Goal: Entertainment & Leisure: Consume media (video, audio)

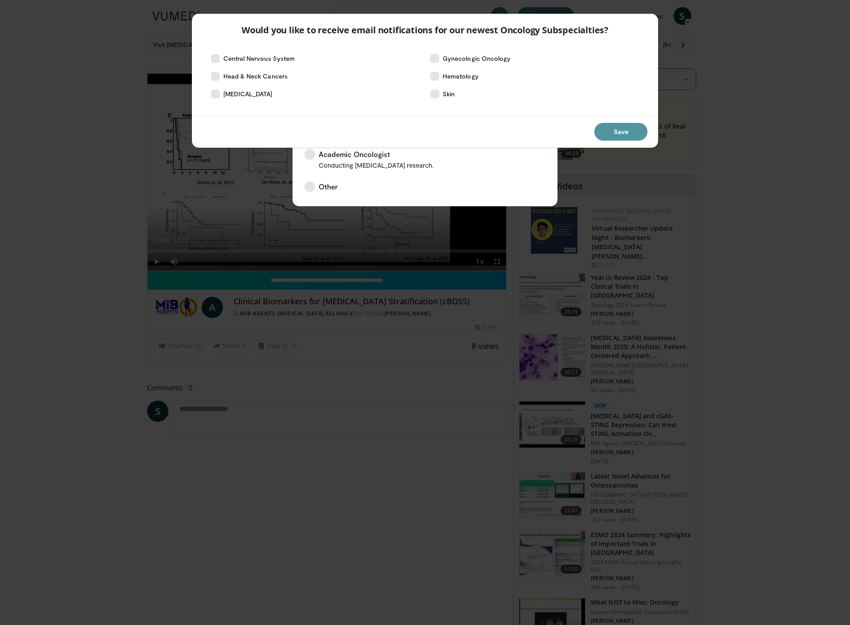
click at [617, 131] on button "Save" at bounding box center [621, 132] width 53 height 18
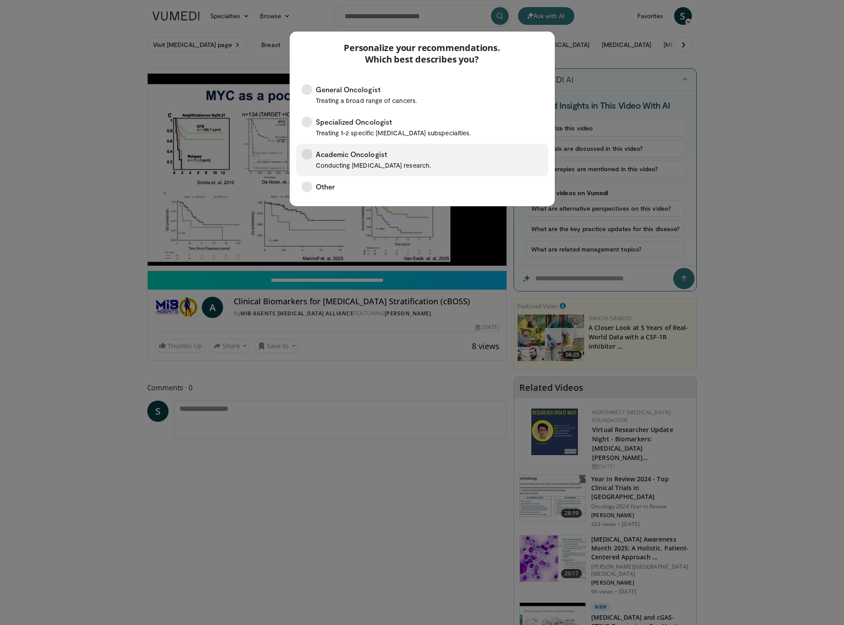
click at [345, 154] on span "Academic Oncologist Conducting cancer research." at bounding box center [373, 160] width 115 height 22
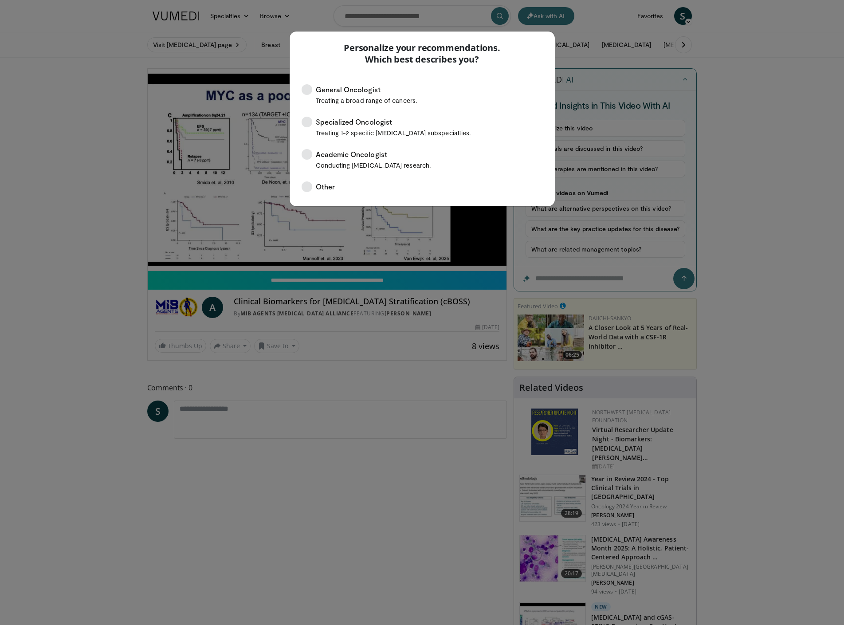
drag, startPoint x: 337, startPoint y: 499, endPoint x: 341, endPoint y: 494, distance: 6.0
click at [338, 499] on div "Personalize your recommendations. Which best describes you? General Oncologist …" at bounding box center [422, 312] width 844 height 625
drag, startPoint x: 386, startPoint y: 31, endPoint x: 503, endPoint y: 23, distance: 117.7
click at [503, 23] on div "Personalize your recommendations. Which best describes you? General Oncologist …" at bounding box center [422, 312] width 844 height 625
click at [409, 69] on div "Personalize your recommendations. Which best describes you?" at bounding box center [422, 51] width 265 height 41
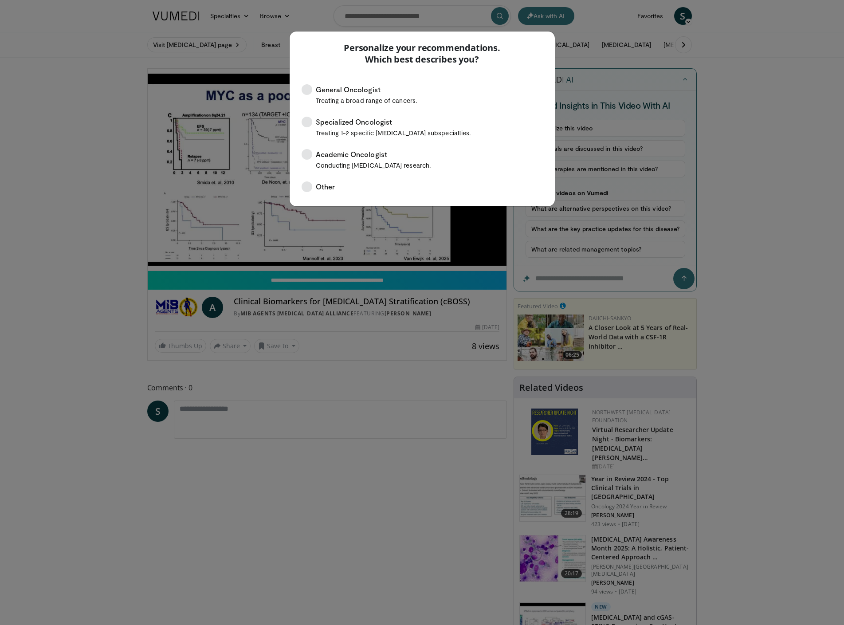
click at [78, 184] on div "Personalize your recommendations. Which best describes you? General Oncologist …" at bounding box center [422, 312] width 844 height 625
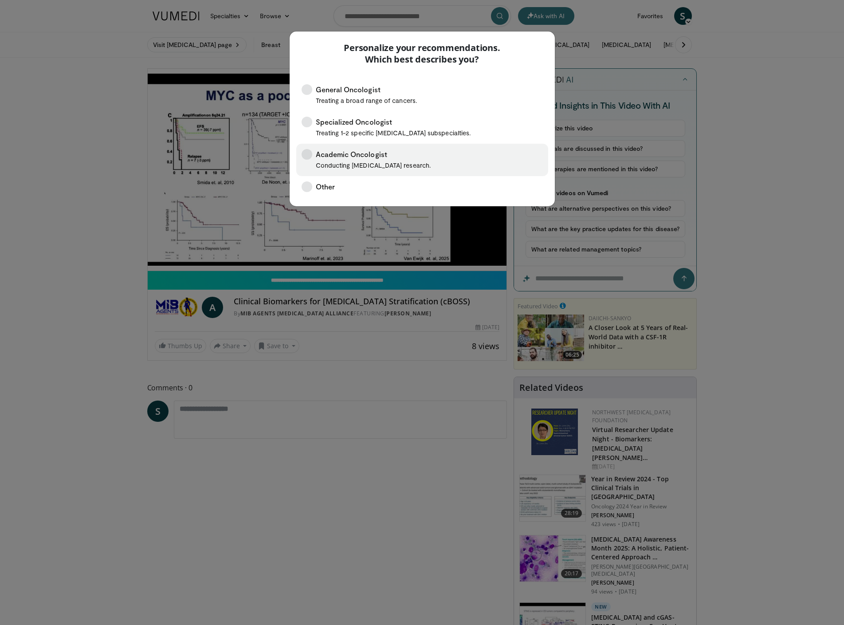
click at [329, 157] on span "Academic Oncologist Conducting cancer research." at bounding box center [373, 160] width 115 height 22
click at [304, 151] on icon at bounding box center [306, 154] width 11 height 11
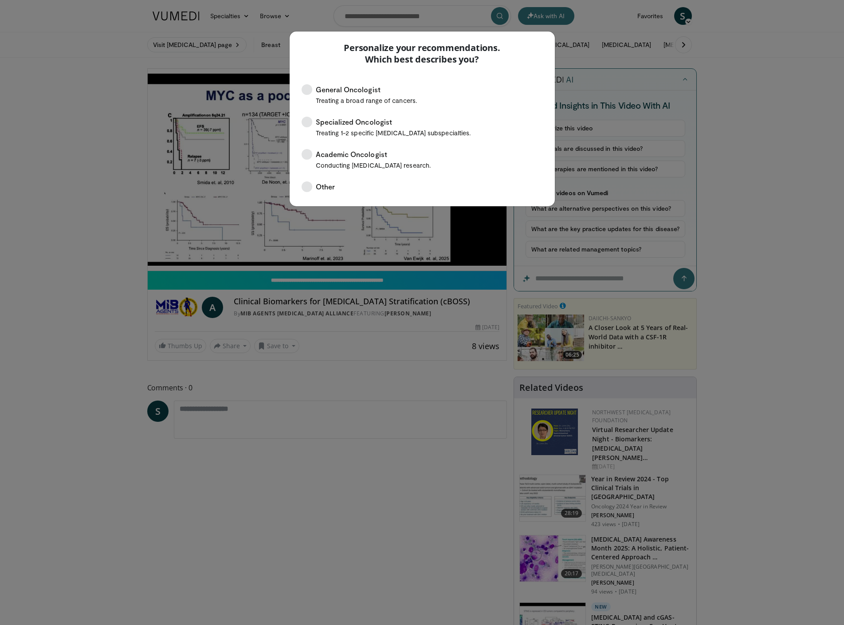
click at [750, 126] on div "Personalize your recommendations. Which best describes you? General Oncologist …" at bounding box center [422, 312] width 844 height 625
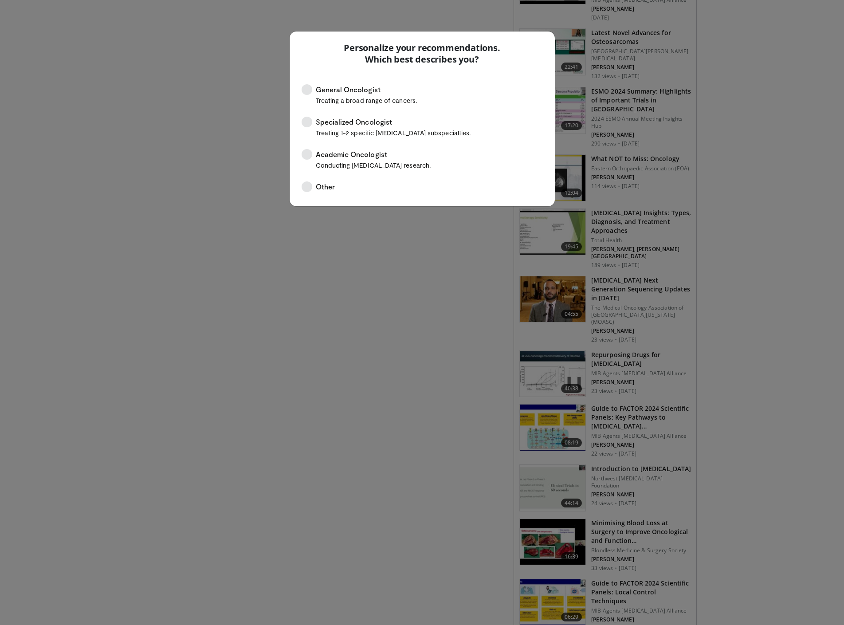
scroll to position [709, 0]
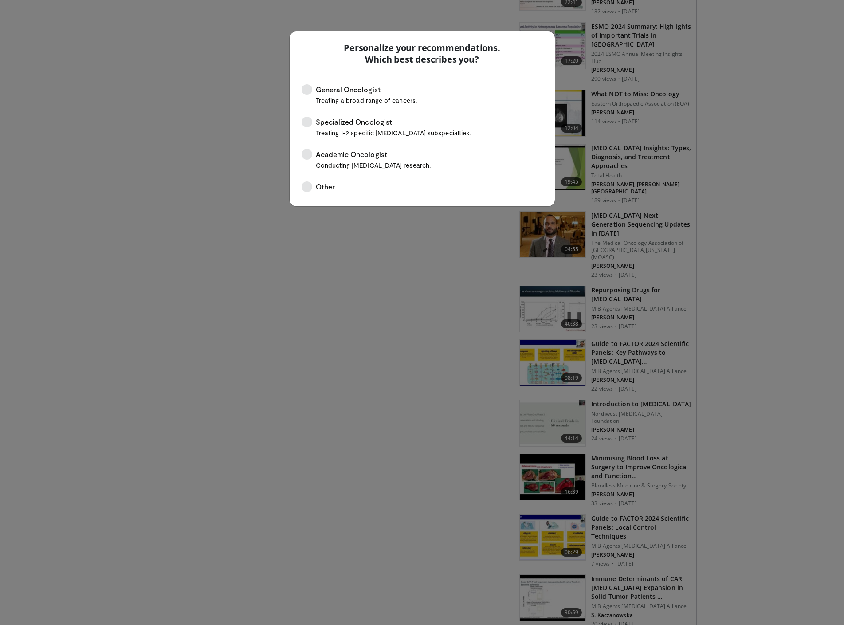
drag, startPoint x: 399, startPoint y: 40, endPoint x: 387, endPoint y: 28, distance: 16.6
click at [399, 40] on div "Personalize your recommendations. Which best describes you?" at bounding box center [422, 51] width 265 height 41
click at [387, 23] on div "Personalize your recommendations. Which best describes you? General Oncologist …" at bounding box center [422, 312] width 844 height 625
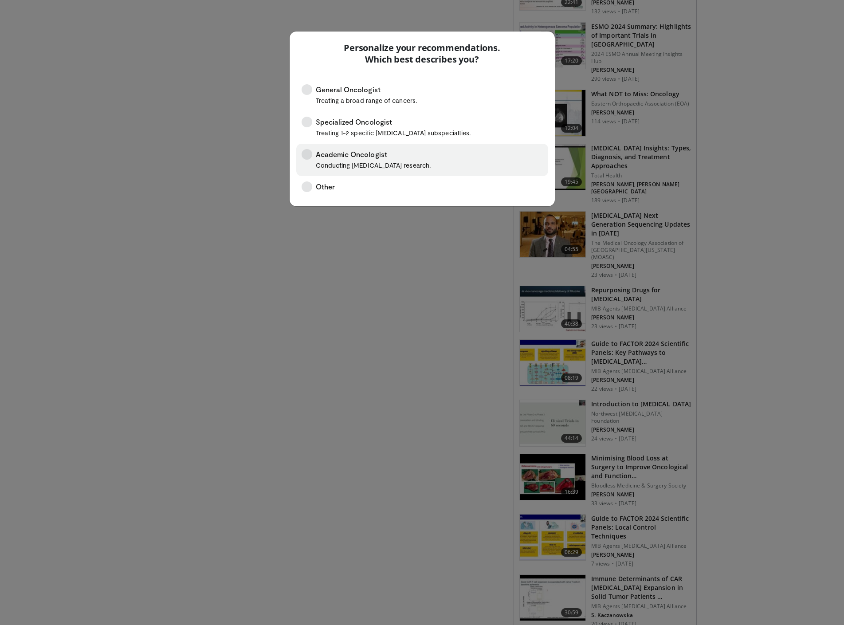
click at [366, 163] on small "Conducting cancer research." at bounding box center [373, 165] width 115 height 8
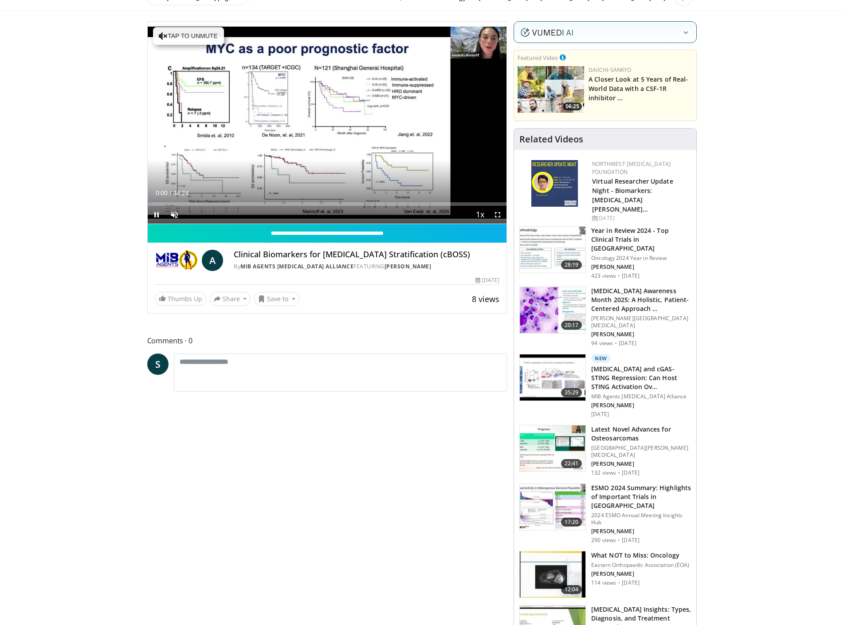
scroll to position [44, 0]
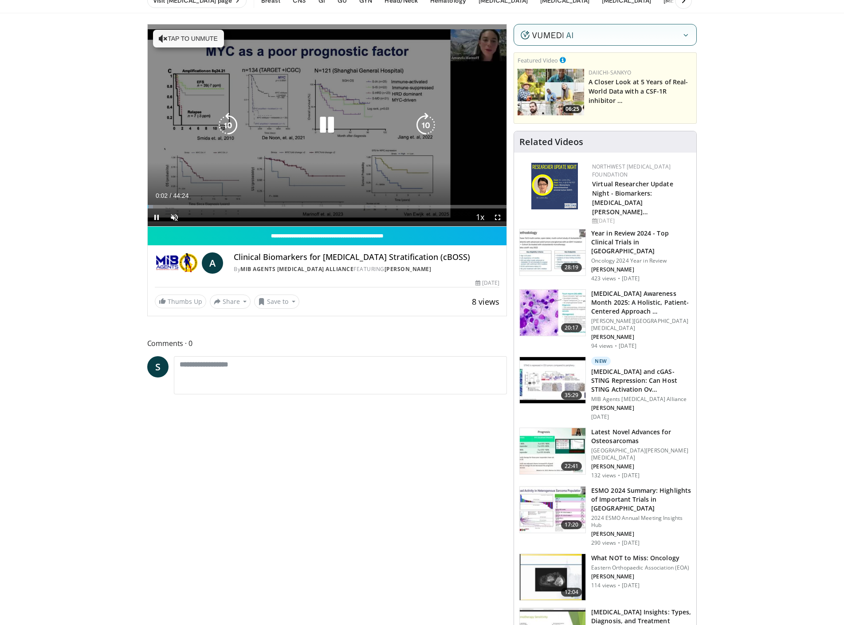
click at [185, 35] on button "Tap to unmute" at bounding box center [188, 39] width 71 height 18
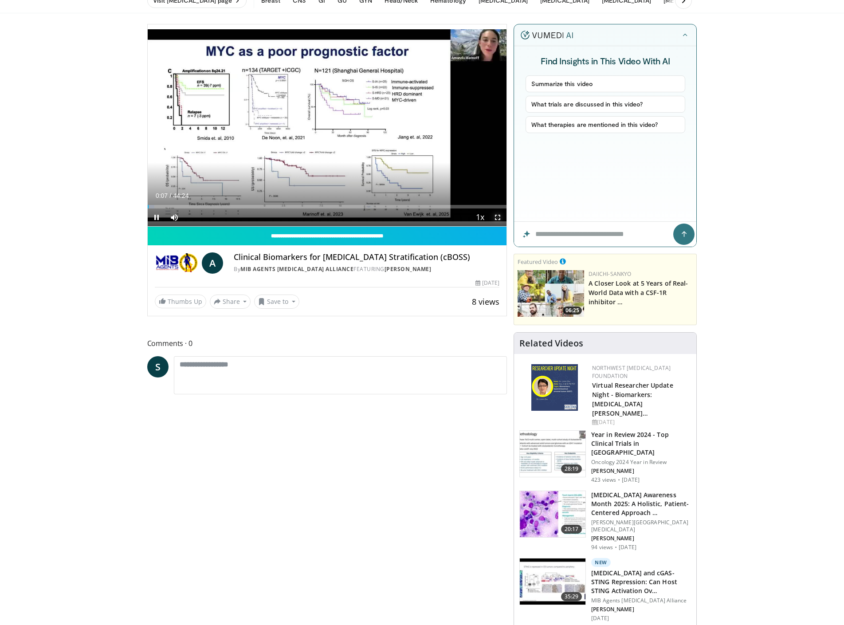
click at [500, 216] on span "Video Player" at bounding box center [498, 217] width 18 height 18
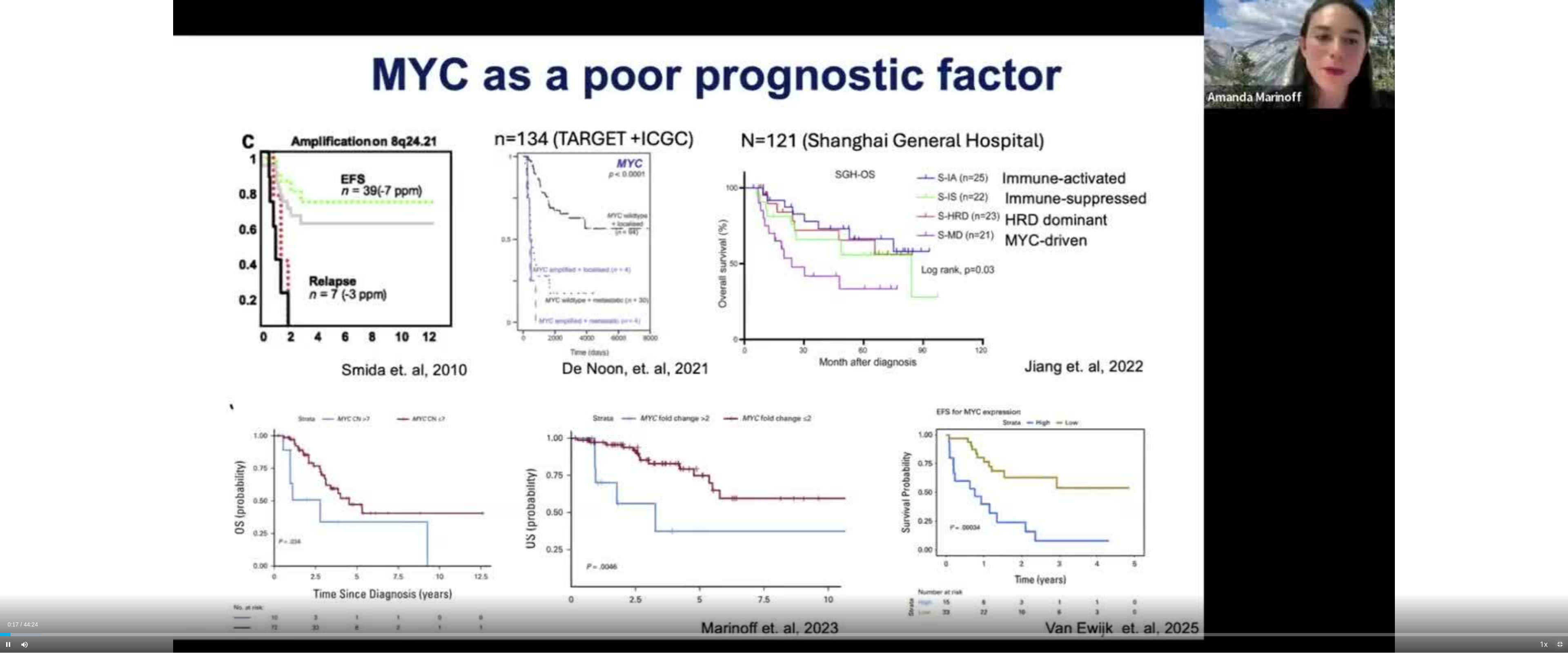
click at [776, 575] on span "Video Player" at bounding box center [1560, 645] width 17 height 17
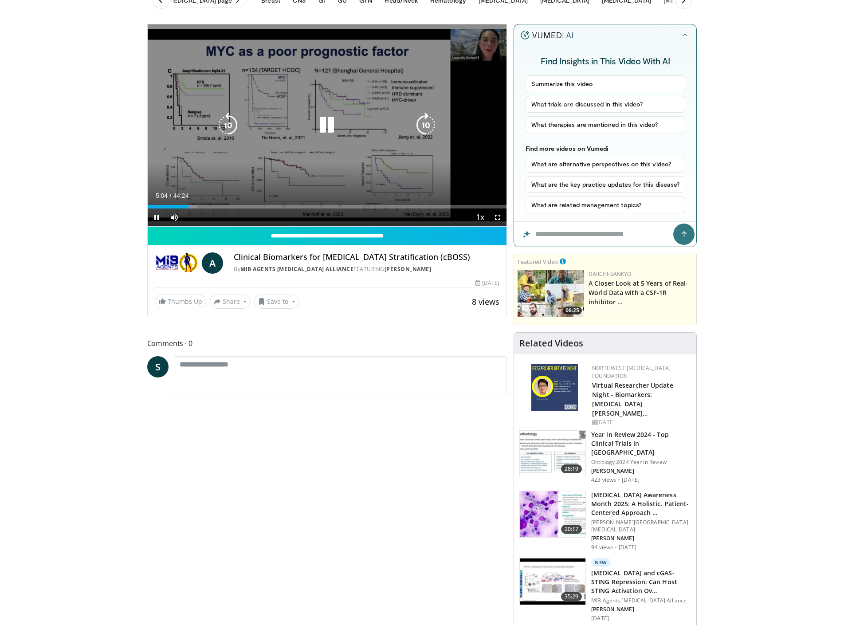
click at [338, 122] on icon "Video Player" at bounding box center [326, 125] width 25 height 25
click at [321, 129] on icon "Video Player" at bounding box center [326, 125] width 25 height 25
click at [330, 123] on icon "Video Player" at bounding box center [326, 125] width 25 height 25
click at [321, 124] on icon "Video Player" at bounding box center [326, 125] width 25 height 25
click at [328, 125] on icon "Video Player" at bounding box center [326, 125] width 25 height 25
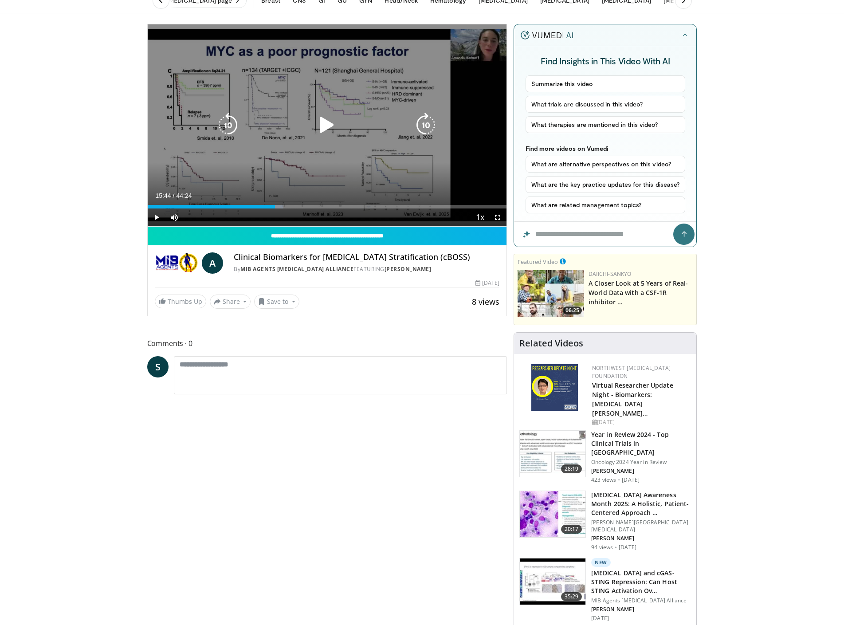
click at [319, 124] on icon "Video Player" at bounding box center [326, 125] width 25 height 25
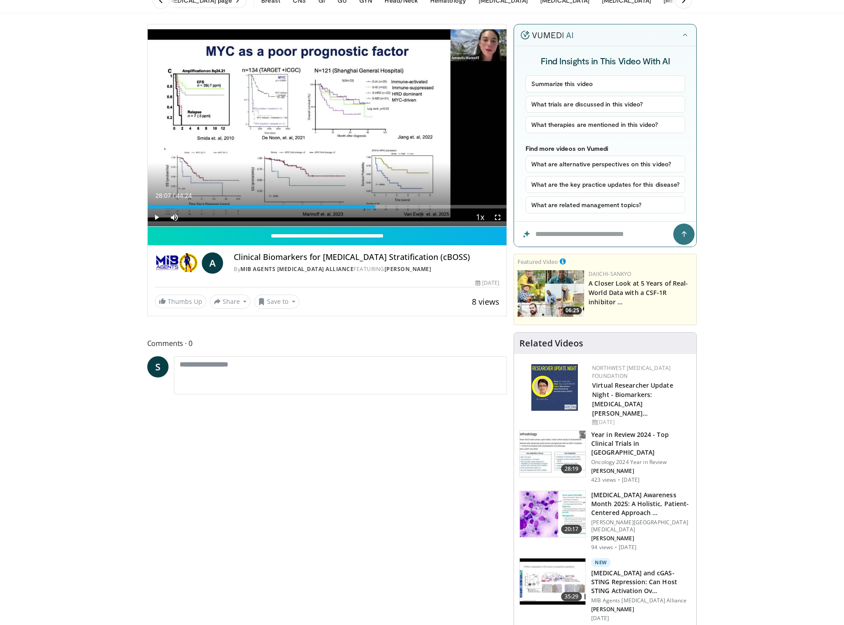
drag, startPoint x: 399, startPoint y: 206, endPoint x: 375, endPoint y: 205, distance: 24.9
click at [375, 205] on div "Progress Bar" at bounding box center [375, 207] width 1 height 4
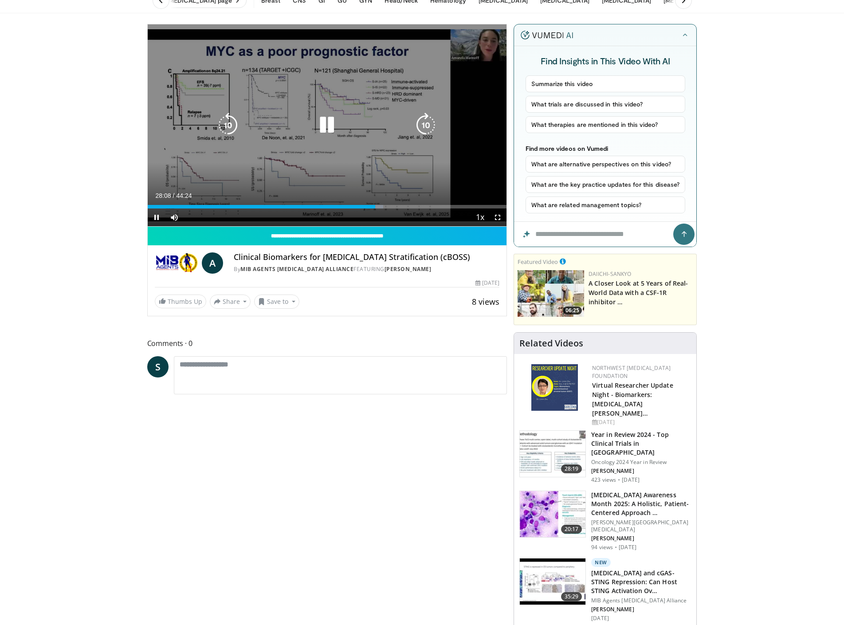
click at [437, 119] on icon "Video Player" at bounding box center [425, 125] width 25 height 25
click at [423, 125] on icon "Video Player" at bounding box center [425, 125] width 25 height 25
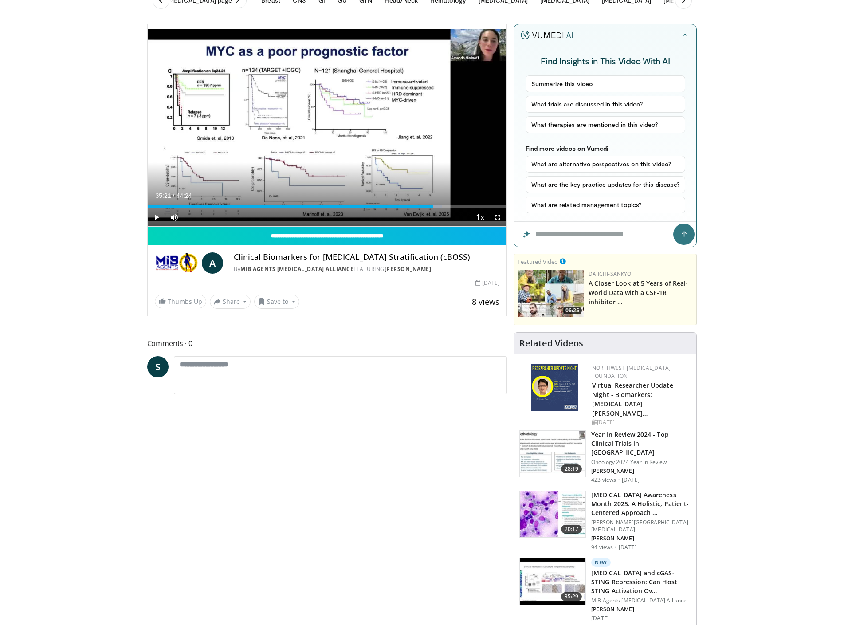
drag, startPoint x: 470, startPoint y: 205, endPoint x: 433, endPoint y: 205, distance: 36.8
click at [434, 205] on div "Progress Bar" at bounding box center [434, 207] width 1 height 4
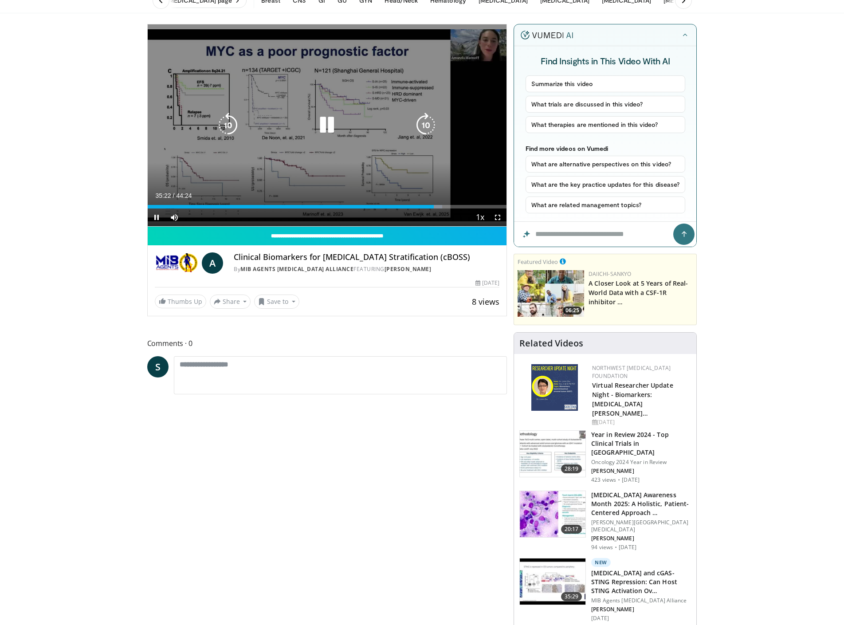
click at [319, 129] on icon "Video Player" at bounding box center [326, 125] width 25 height 25
click at [325, 121] on icon "Video Player" at bounding box center [326, 125] width 25 height 25
click at [319, 124] on icon "Video Player" at bounding box center [326, 125] width 25 height 25
